Goal: Task Accomplishment & Management: Manage account settings

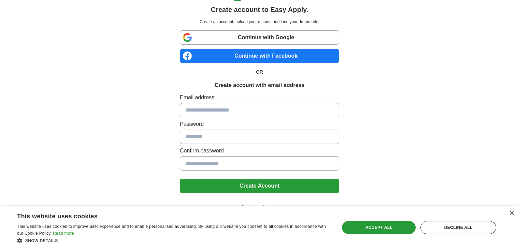
scroll to position [24, 0]
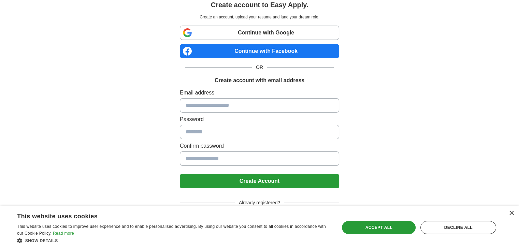
click at [260, 202] on span "Already registered?" at bounding box center [260, 202] width 50 height 7
click at [376, 230] on div "Accept all" at bounding box center [379, 227] width 74 height 13
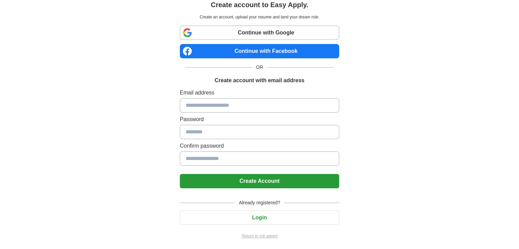
click at [264, 220] on button "Login" at bounding box center [259, 218] width 159 height 14
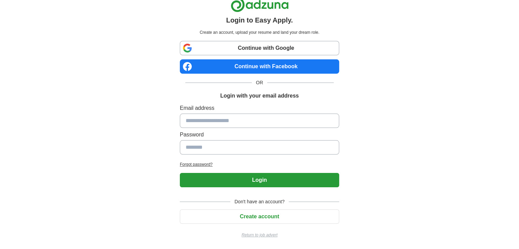
scroll to position [8, 0]
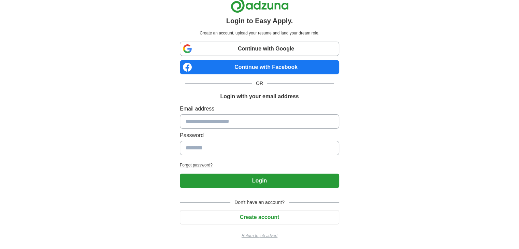
click at [209, 120] on input at bounding box center [259, 121] width 159 height 14
type input "**********"
click at [219, 149] on input at bounding box center [259, 148] width 159 height 14
type input "**********"
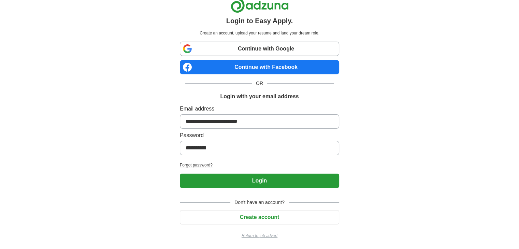
click at [180, 174] on button "Login" at bounding box center [259, 181] width 159 height 14
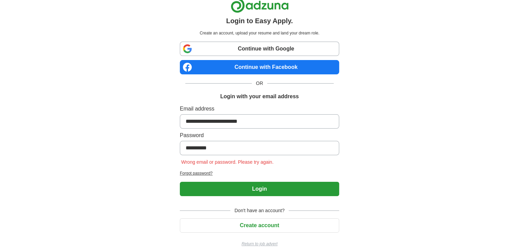
click at [206, 172] on h2 "Forgot password?" at bounding box center [259, 173] width 159 height 6
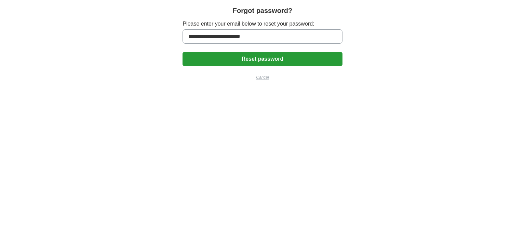
click at [227, 59] on button "Reset password" at bounding box center [261, 59] width 159 height 14
